Goal: Find specific page/section: Find specific page/section

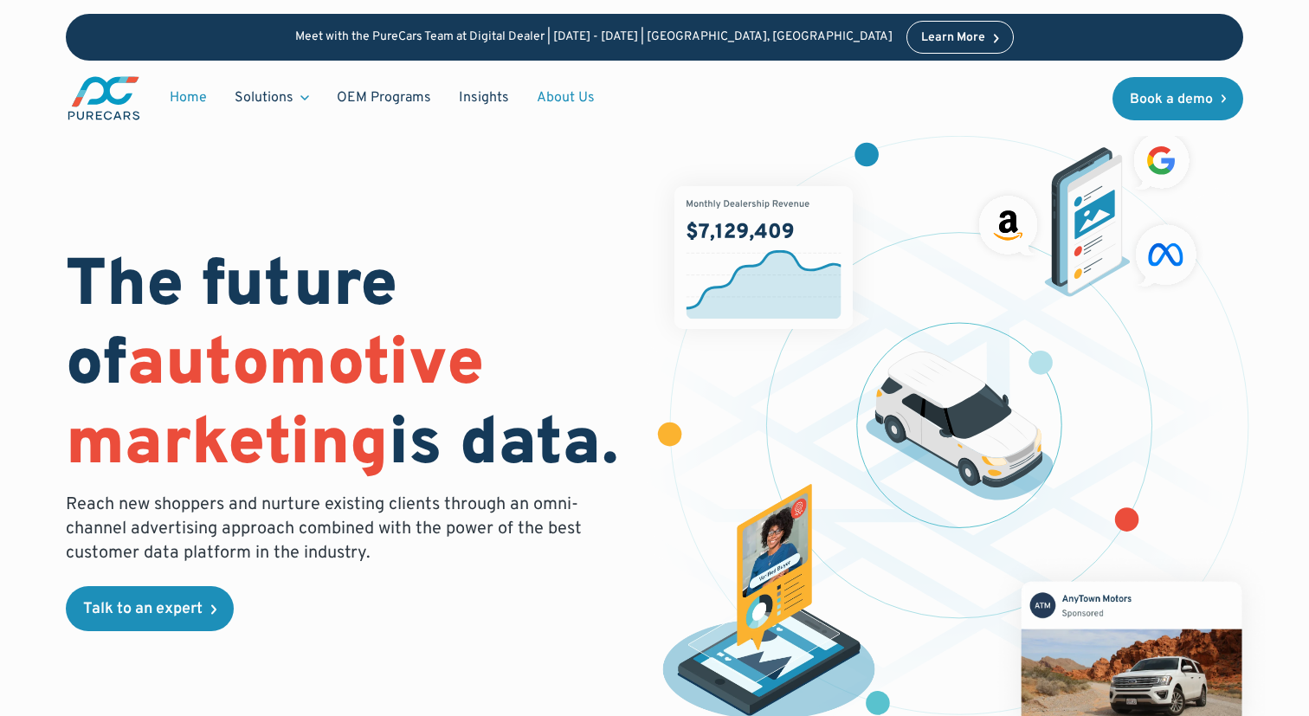
click at [555, 92] on link "About Us" at bounding box center [566, 97] width 86 height 33
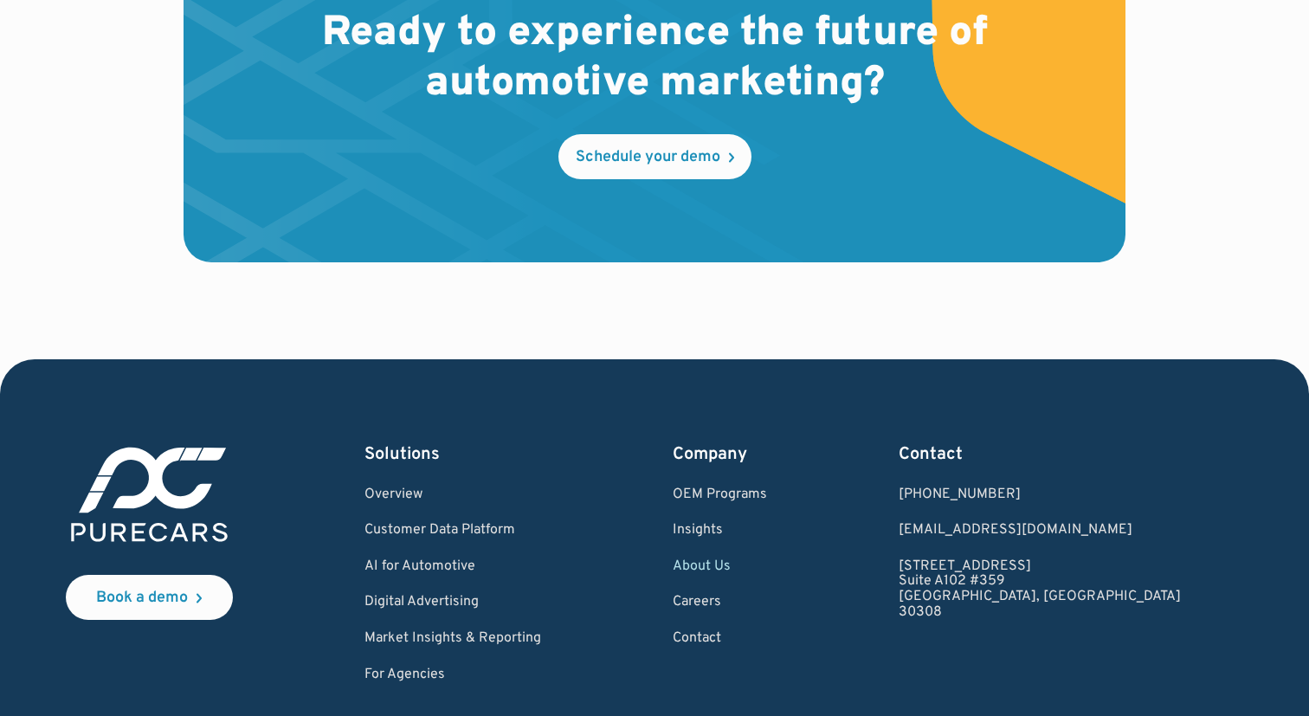
scroll to position [4877, 0]
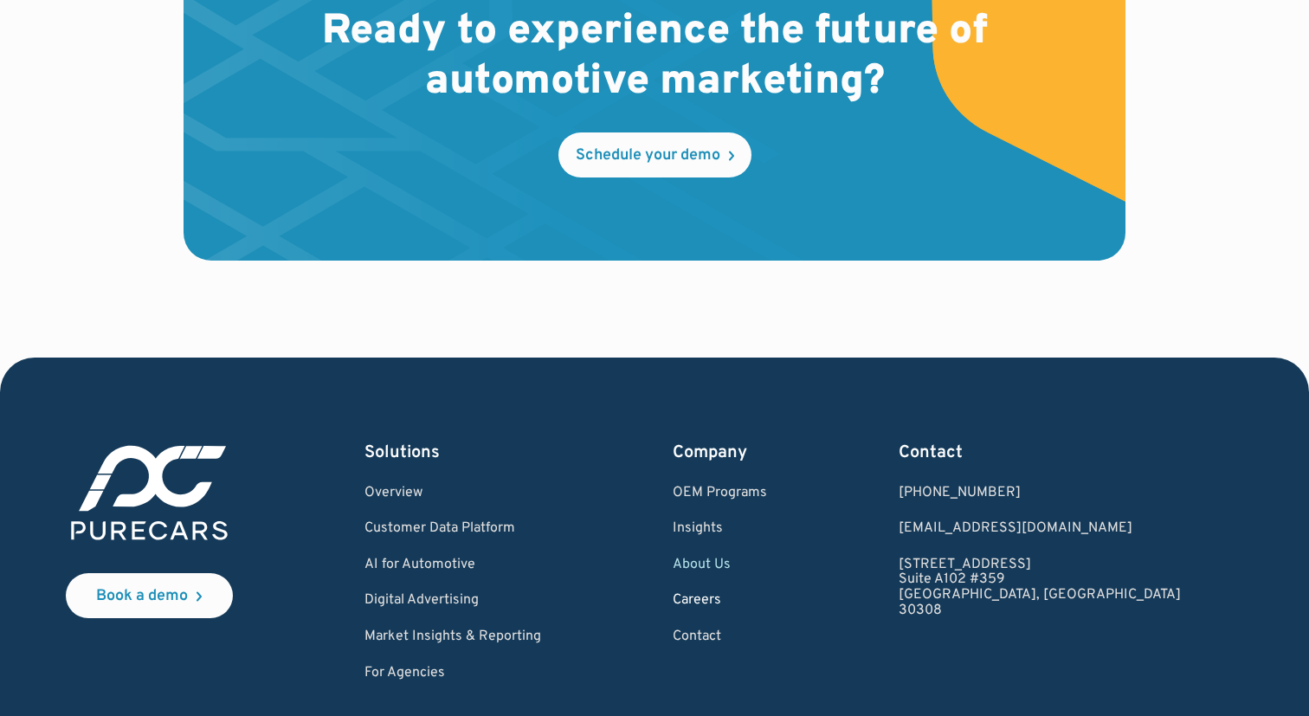
click at [767, 600] on link "Careers" at bounding box center [720, 601] width 94 height 16
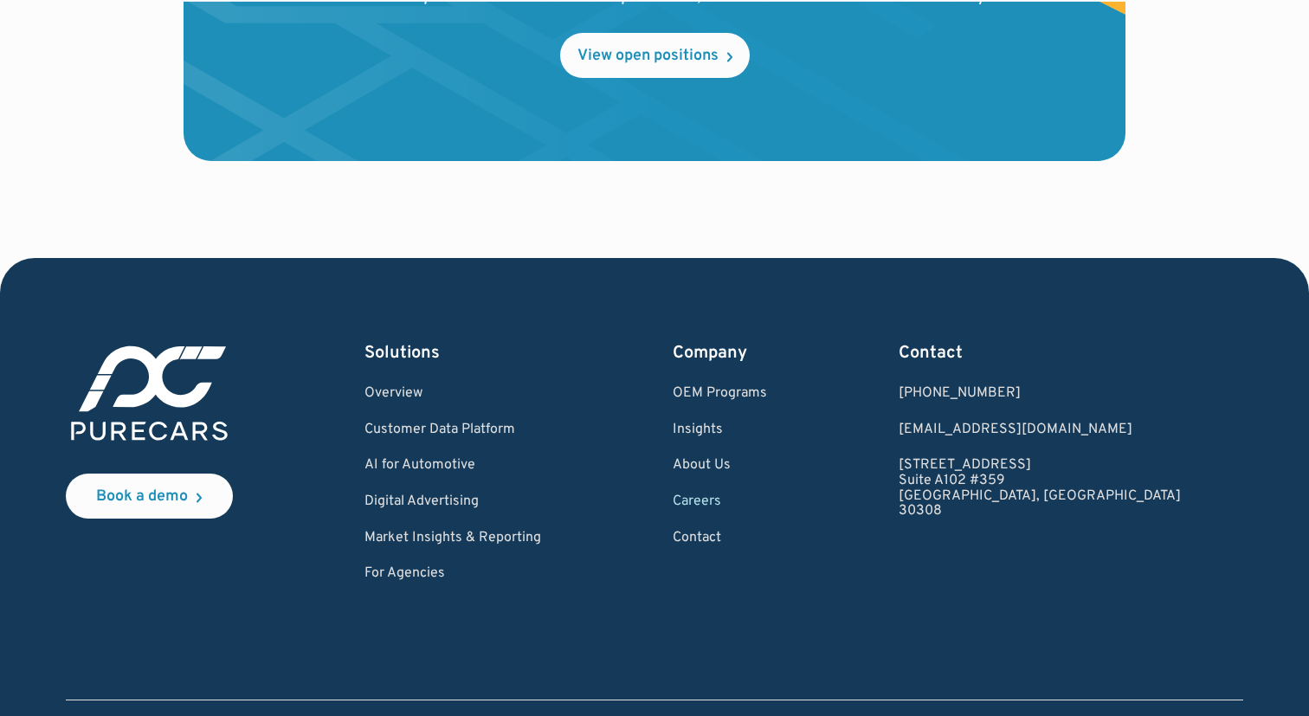
scroll to position [2074, 0]
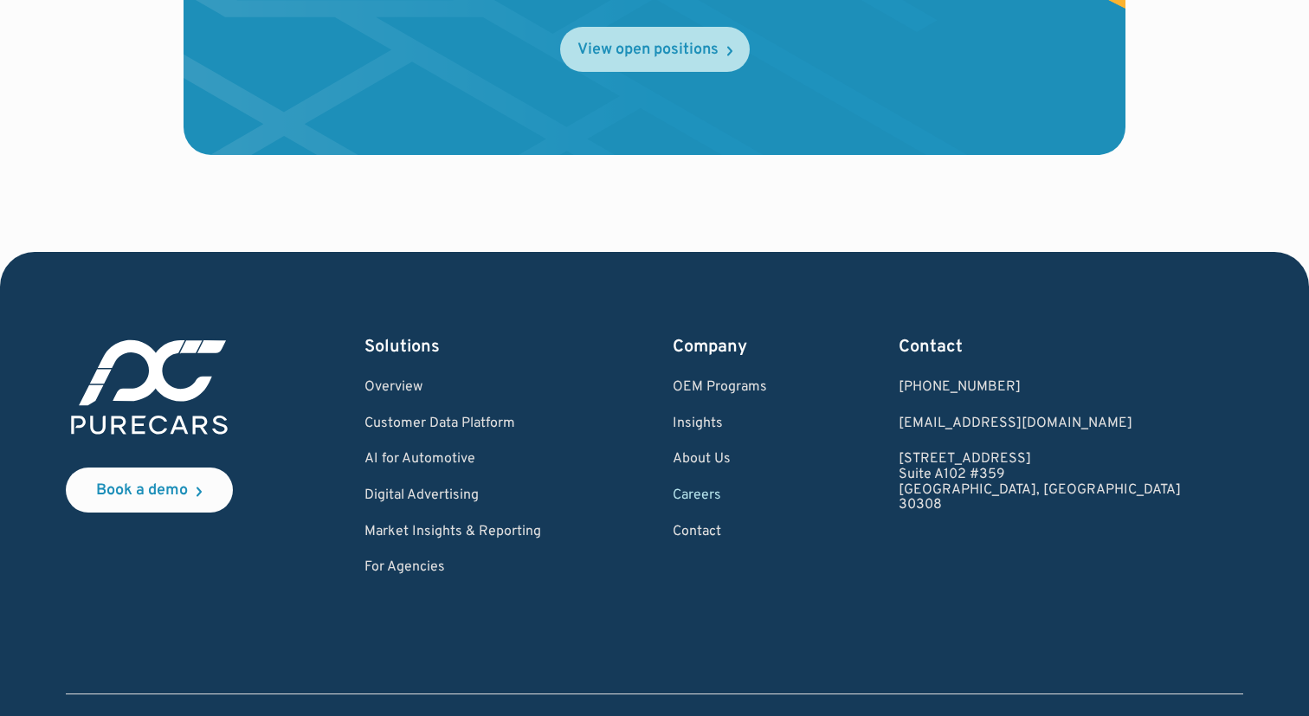
click at [668, 36] on link "View open positions" at bounding box center [655, 49] width 190 height 45
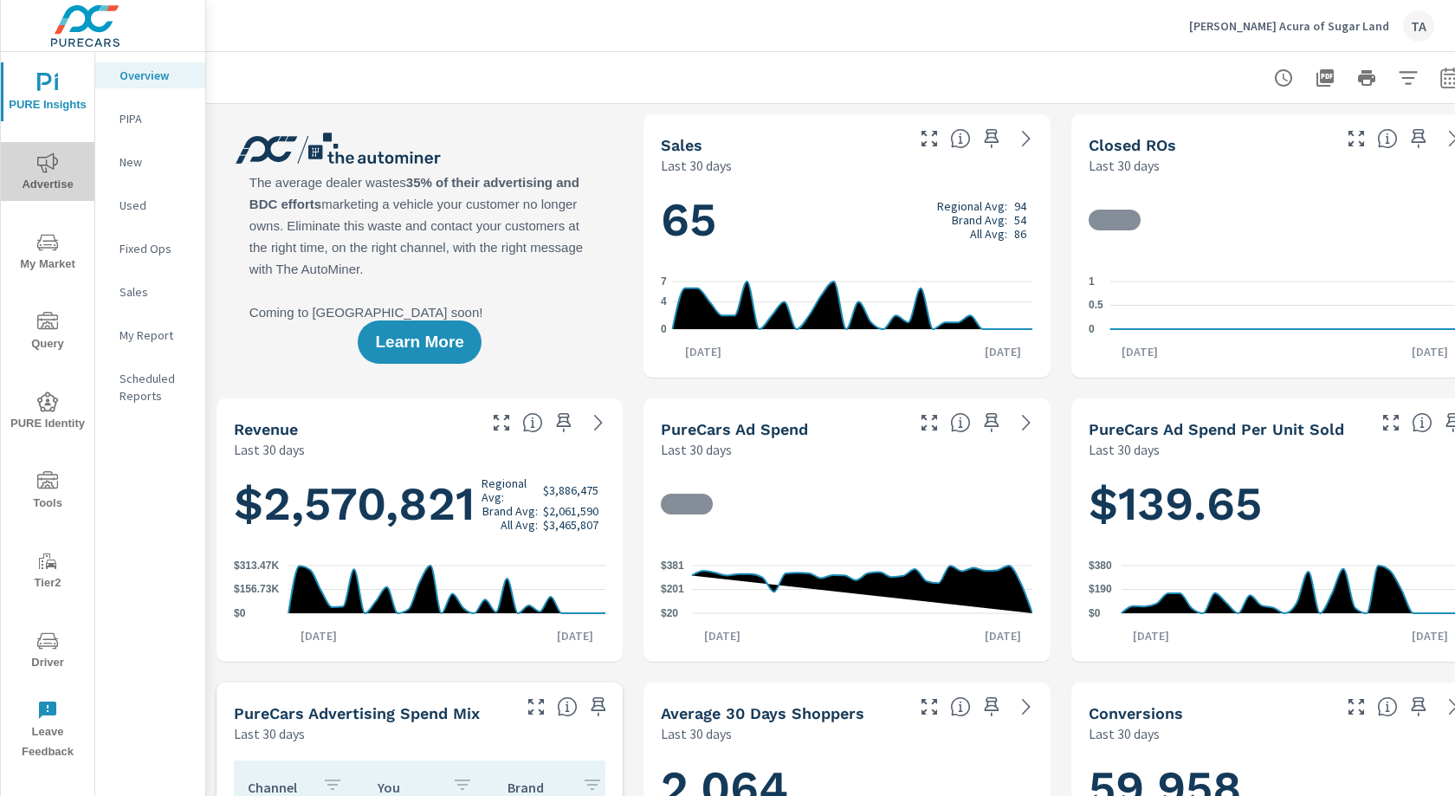
click at [53, 178] on span "Advertise" at bounding box center [47, 173] width 83 height 42
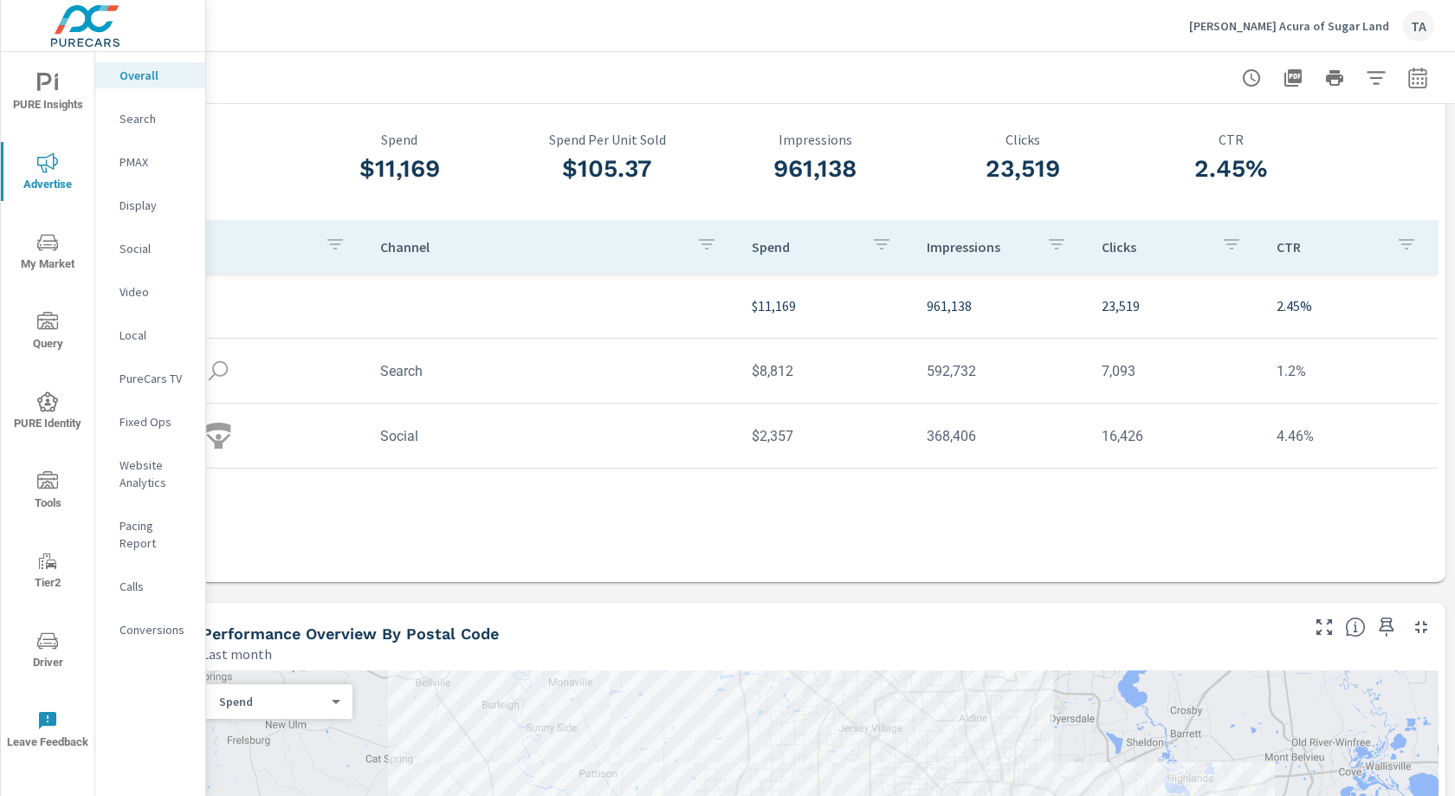
scroll to position [80, 0]
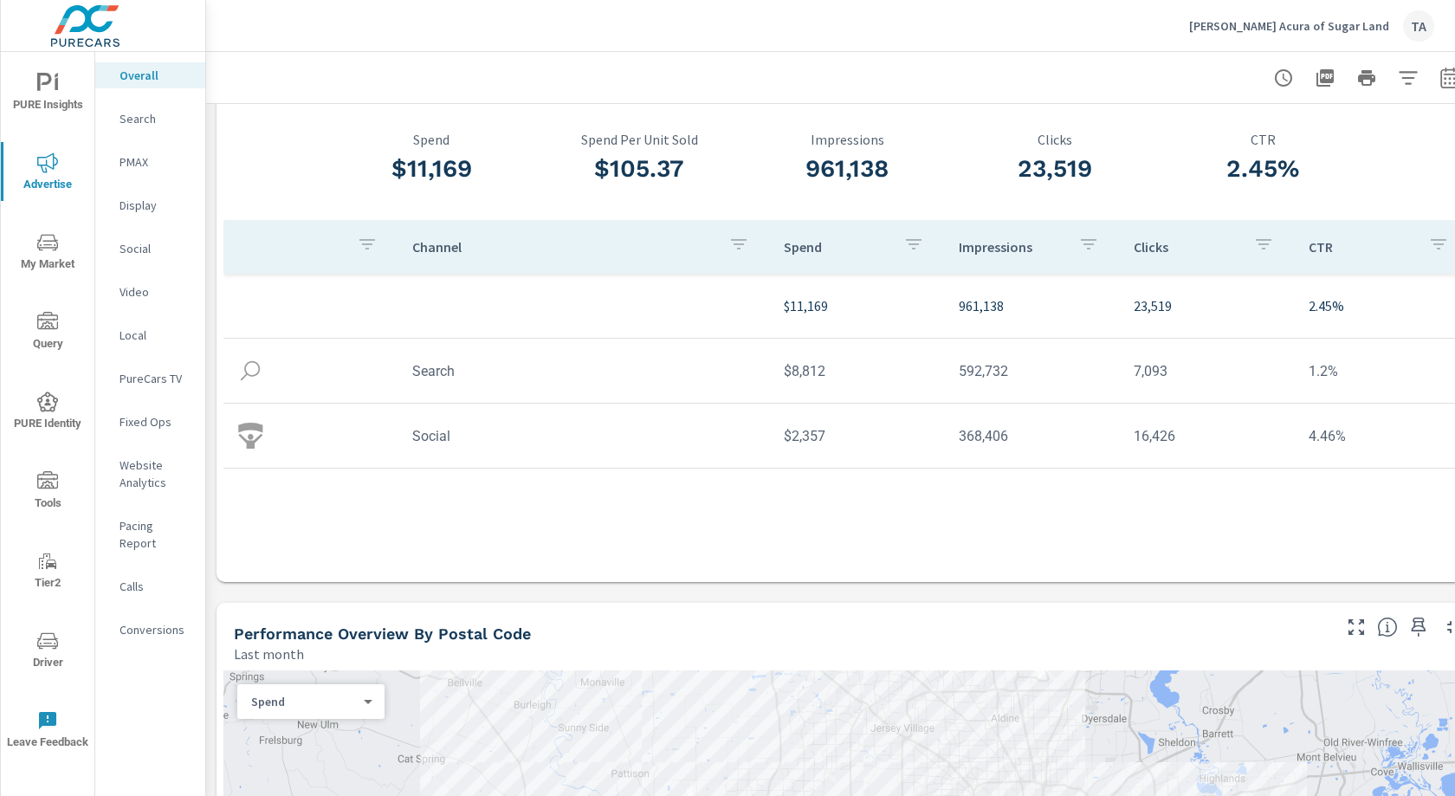
click at [153, 249] on p "Social" at bounding box center [155, 248] width 72 height 17
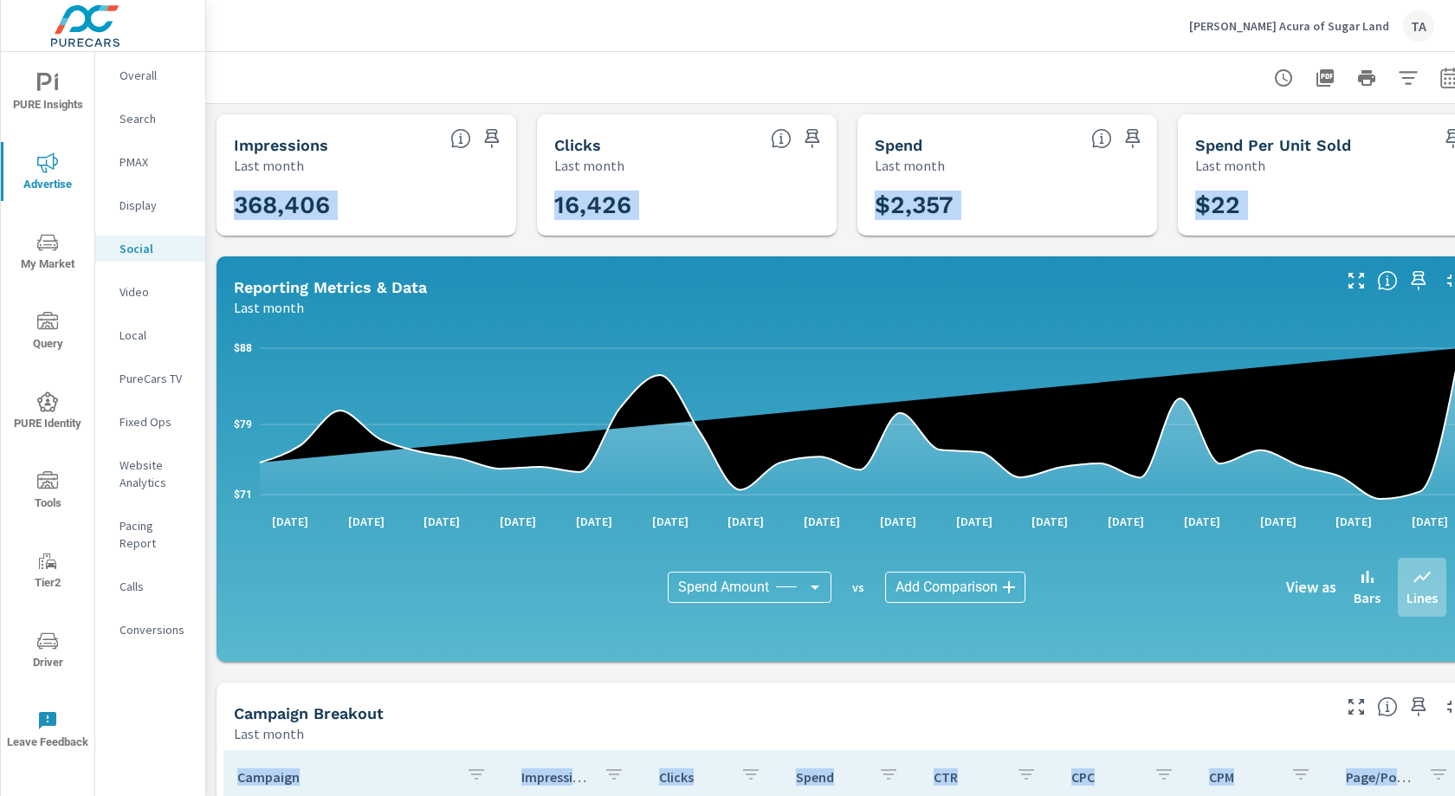
drag, startPoint x: 483, startPoint y: 18, endPoint x: 221, endPoint y: -94, distance: 285.1
click at [221, 0] on html "PURE Insights Advertise My Market Query PURE Identity Tools Tier2 Driver Leave …" at bounding box center [727, 398] width 1455 height 796
